Goal: Transaction & Acquisition: Purchase product/service

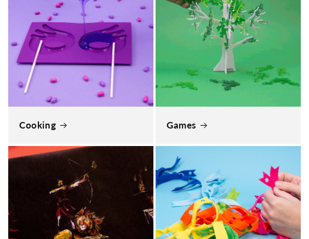
scroll to position [0, 309]
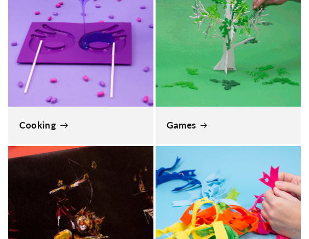
click at [70, 119] on link "Cooking" at bounding box center [80, 125] width 123 height 12
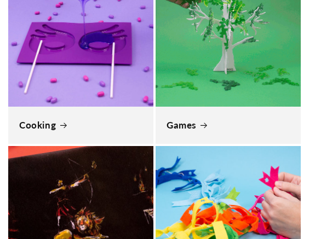
scroll to position [0, 0]
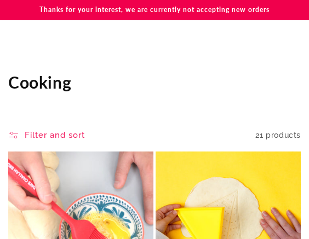
scroll to position [219, 0]
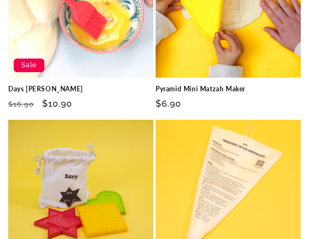
click at [245, 85] on link "Pyramid Mini Matzah Maker" at bounding box center [228, 89] width 145 height 9
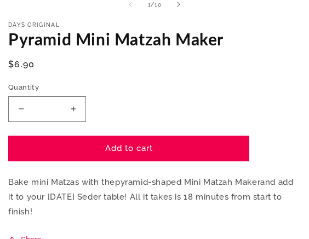
scroll to position [383, 0]
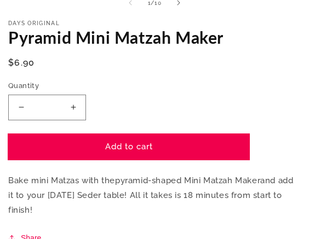
click at [129, 156] on button "Add to cart" at bounding box center [128, 147] width 241 height 26
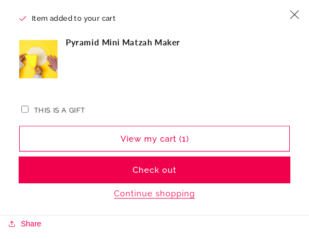
click at [204, 168] on button "Check out" at bounding box center [154, 171] width 271 height 26
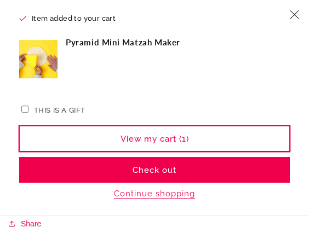
scroll to position [389, 0]
